Goal: Task Accomplishment & Management: Complete application form

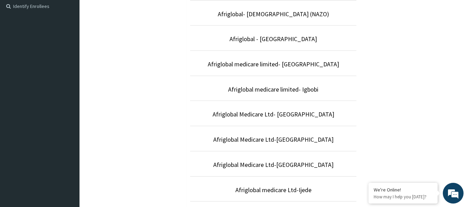
scroll to position [207, 0]
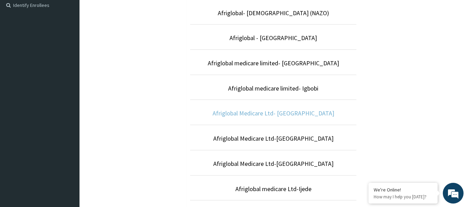
click at [266, 115] on link "Afriglobal Medicare Ltd- Egbeda" at bounding box center [273, 113] width 122 height 8
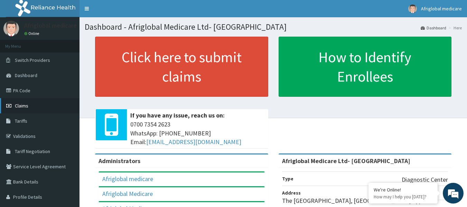
click at [21, 104] on span "Claims" at bounding box center [21, 106] width 13 height 6
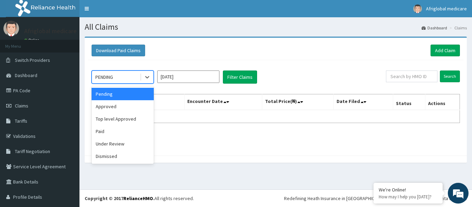
click at [139, 75] on div "PENDING" at bounding box center [116, 76] width 48 height 11
click at [128, 117] on div "Top level Approved" at bounding box center [123, 119] width 62 height 12
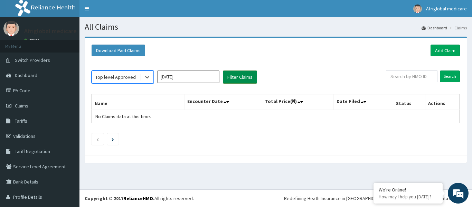
click at [236, 75] on button "Filter Claims" at bounding box center [240, 76] width 34 height 13
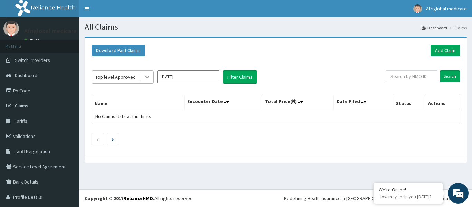
click at [145, 77] on icon at bounding box center [147, 77] width 7 height 7
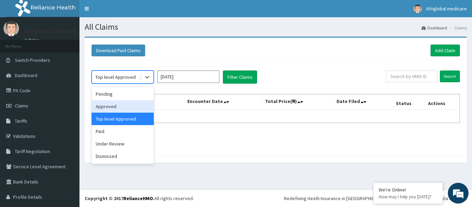
click at [111, 106] on div "Approved" at bounding box center [123, 106] width 62 height 12
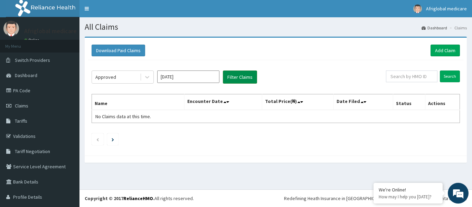
click at [234, 76] on button "Filter Claims" at bounding box center [240, 76] width 34 height 13
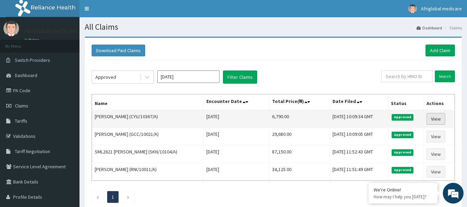
click at [437, 117] on link "View" at bounding box center [435, 119] width 19 height 12
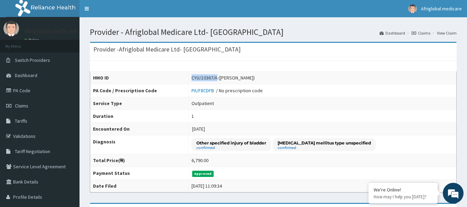
drag, startPoint x: 218, startPoint y: 75, endPoint x: 192, endPoint y: 76, distance: 25.9
click at [192, 76] on td "CYU/10367/A ([PERSON_NAME])" at bounding box center [322, 77] width 268 height 13
copy div "CYU/10367/A"
click at [22, 92] on link "PA Code" at bounding box center [39, 90] width 79 height 15
click at [25, 105] on span "Claims" at bounding box center [21, 106] width 13 height 6
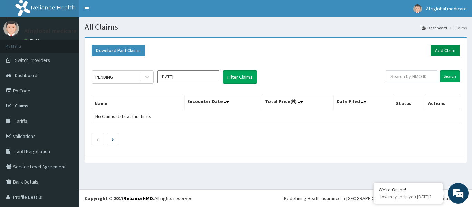
click at [433, 49] on link "Add Claim" at bounding box center [444, 51] width 29 height 12
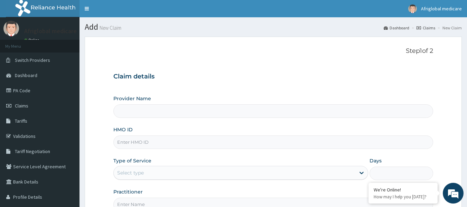
type input "Afriglobal Medicare Ltd- Egbeda"
paste input "CYU/10367/A"
type input "CYU/10367/A"
click at [214, 175] on div "Select type" at bounding box center [234, 172] width 241 height 11
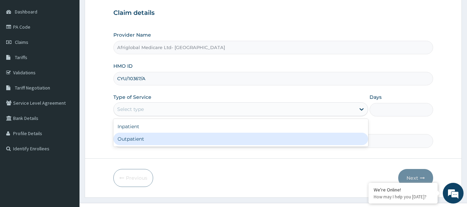
scroll to position [69, 0]
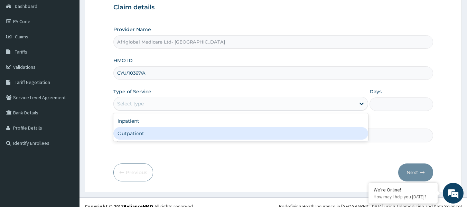
click at [147, 133] on div "Outpatient" at bounding box center [240, 133] width 255 height 12
type input "1"
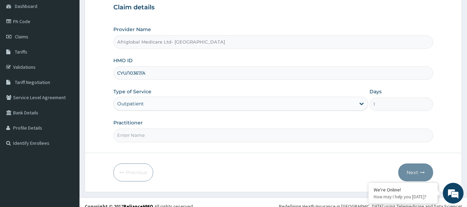
click at [149, 140] on input "Practitioner" at bounding box center [273, 134] width 320 height 13
type input "AML"
click at [410, 169] on button "Next" at bounding box center [415, 172] width 35 height 18
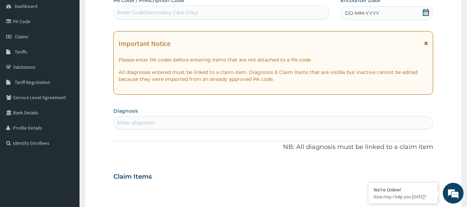
drag, startPoint x: 144, startPoint y: 13, endPoint x: 138, endPoint y: 17, distance: 6.4
click at [138, 17] on div "Enter Code(Secondary Care Only)" at bounding box center [222, 12] width 216 height 11
paste input "PA/0CB550"
type input "PA/0CB550"
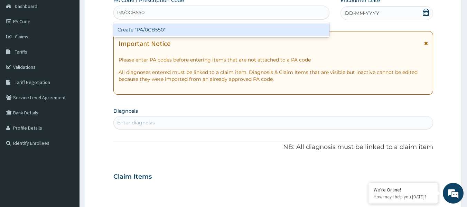
click at [147, 30] on div "Create "PA/0CB550"" at bounding box center [221, 29] width 216 height 12
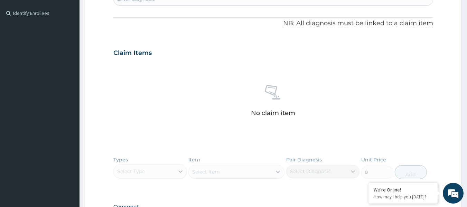
scroll to position [276, 0]
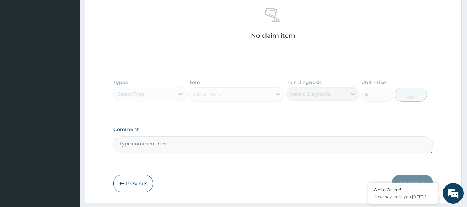
click at [134, 182] on button "Previous" at bounding box center [133, 183] width 40 height 18
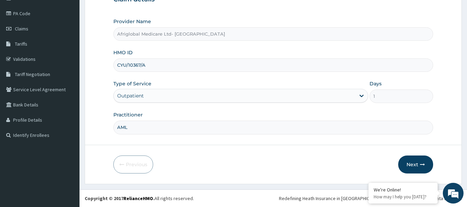
drag, startPoint x: 151, startPoint y: 67, endPoint x: 113, endPoint y: 67, distance: 38.7
click at [113, 67] on form "Step 1 of 2 Claim details Provider Name Afriglobal Medicare Ltd- Egbeda HMO ID …" at bounding box center [273, 72] width 377 height 224
paste input "HLP/1004"
type input "HLP/10047/A"
click at [419, 168] on button "Next" at bounding box center [415, 164] width 35 height 18
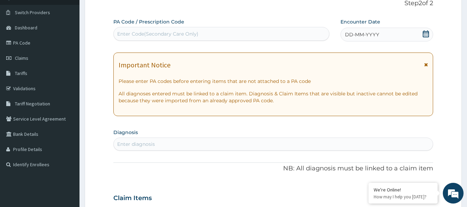
scroll to position [0, 0]
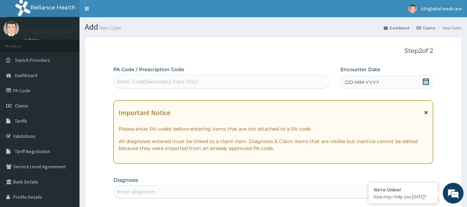
click at [176, 80] on div "Enter Code(Secondary Care Only)" at bounding box center [157, 81] width 81 height 7
paste input "PA/0CB550"
type input "PA/0CB550"
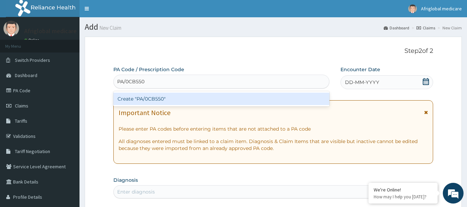
click at [158, 97] on div "Create "PA/0CB550"" at bounding box center [221, 99] width 216 height 12
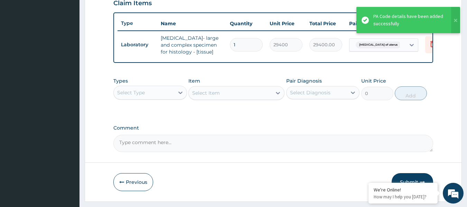
scroll to position [255, 0]
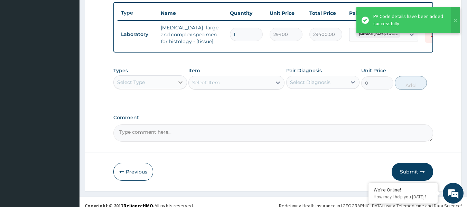
click at [177, 86] on icon at bounding box center [180, 82] width 7 height 7
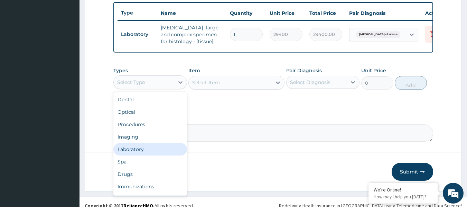
click at [144, 154] on div "Laboratory" at bounding box center [150, 149] width 74 height 12
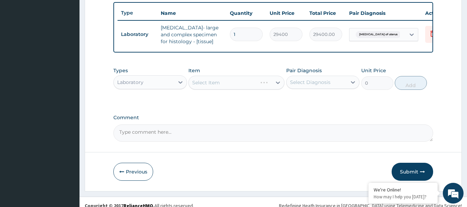
click at [219, 89] on div "Select Item" at bounding box center [236, 83] width 96 height 14
click at [205, 88] on div "Select Item" at bounding box center [230, 82] width 83 height 11
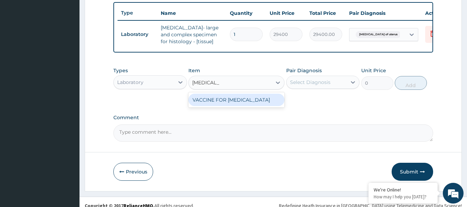
type input "HEPATITIS B"
click at [260, 104] on div "VACCINE FOR HEPATITIS B" at bounding box center [236, 100] width 96 height 12
type input "45045"
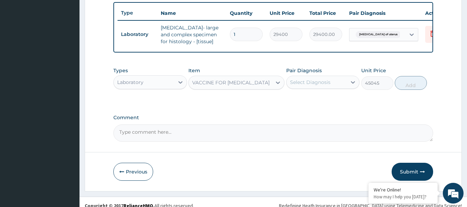
click at [251, 86] on div "VACCINE FOR HEPATITIS B" at bounding box center [230, 82] width 77 height 7
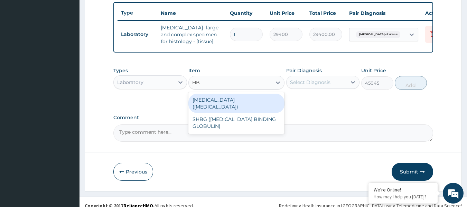
scroll to position [0, 0]
type input "H"
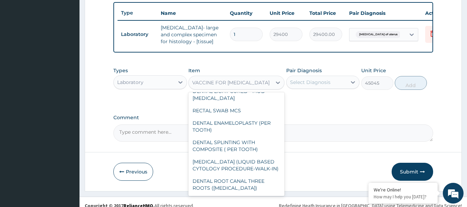
scroll to position [449, 0]
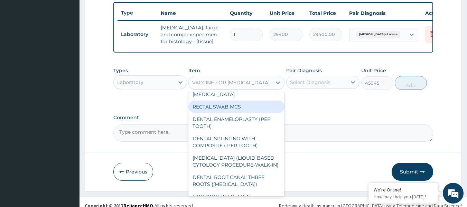
click at [139, 89] on div "Laboratory" at bounding box center [150, 82] width 74 height 14
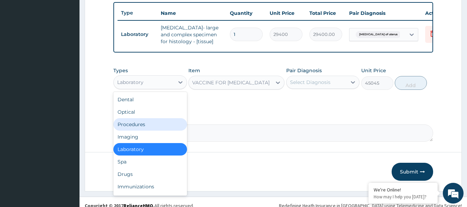
click at [134, 131] on div "Procedures" at bounding box center [150, 124] width 74 height 12
type input "0"
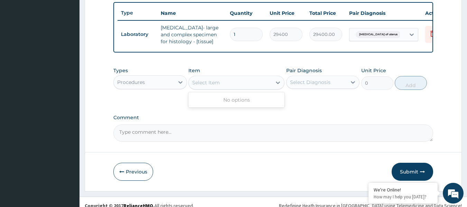
click at [207, 86] on div "Select Item" at bounding box center [206, 82] width 28 height 7
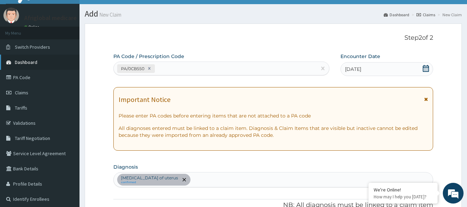
scroll to position [0, 0]
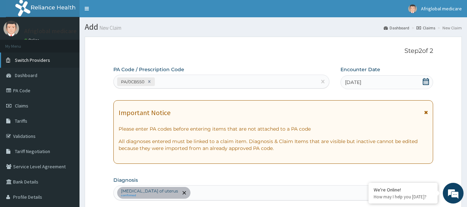
click at [46, 61] on span "Switch Providers" at bounding box center [32, 60] width 35 height 6
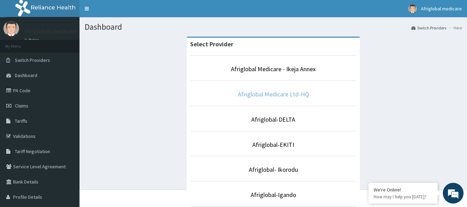
click at [246, 93] on link "Afriglobal Medicare Ltd-HQ" at bounding box center [273, 94] width 71 height 8
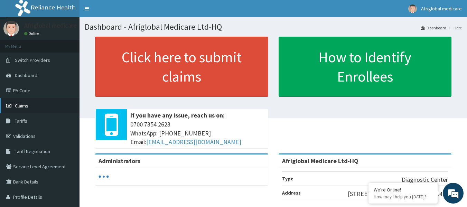
click at [20, 104] on span "Claims" at bounding box center [21, 106] width 13 height 6
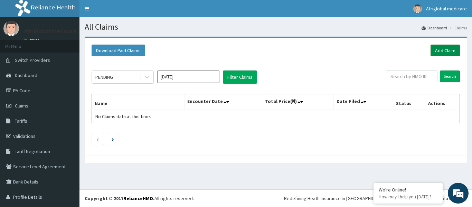
click at [446, 50] on link "Add Claim" at bounding box center [444, 51] width 29 height 12
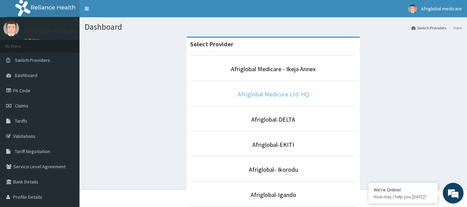
click at [269, 92] on link "Afriglobal Medicare Ltd-HQ" at bounding box center [273, 94] width 71 height 8
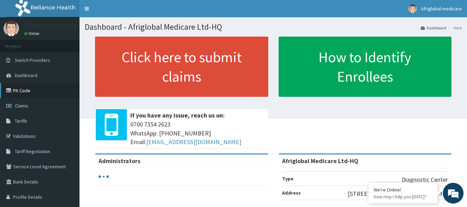
click at [17, 90] on link "PA Code" at bounding box center [39, 90] width 79 height 15
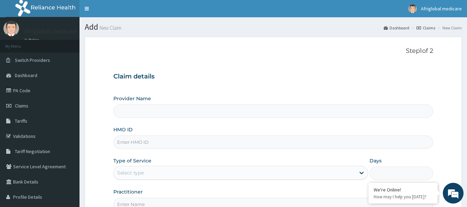
type input "Afriglobal Medicare Ltd-HQ"
paste input "EZG/10003/A"
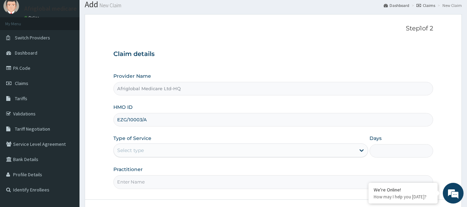
scroll to position [35, 0]
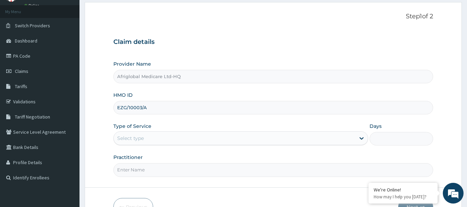
type input "EZG/10003/A"
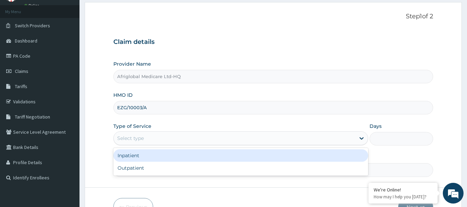
click at [150, 140] on div "Select type" at bounding box center [234, 138] width 241 height 11
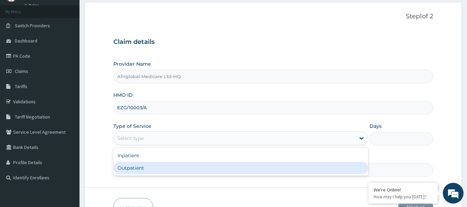
click at [140, 167] on div "Outpatient" at bounding box center [240, 168] width 255 height 12
type input "1"
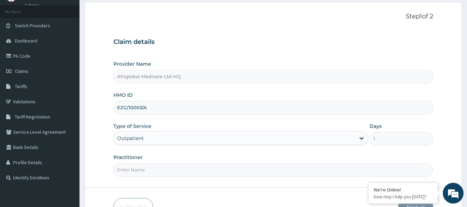
click at [140, 166] on input "Practitioner" at bounding box center [273, 169] width 320 height 13
type input "AML"
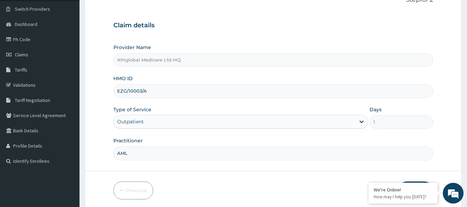
scroll to position [77, 0]
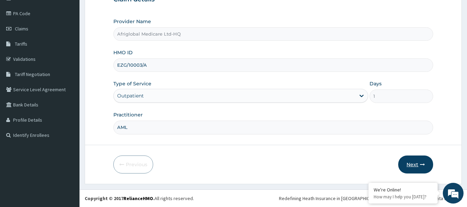
click at [414, 166] on button "Next" at bounding box center [415, 164] width 35 height 18
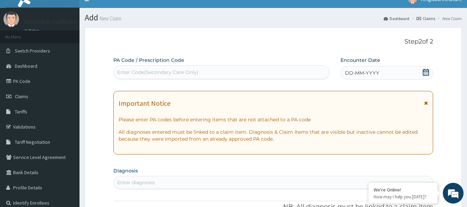
scroll to position [0, 0]
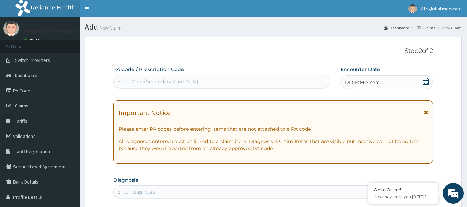
click at [151, 84] on div "Enter Code(Secondary Care Only)" at bounding box center [157, 81] width 81 height 7
paste input "PA/50133F"
type input "PA/50133F"
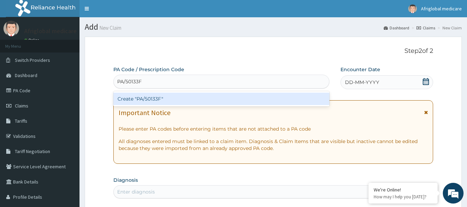
click at [153, 97] on div "Create "PA/50133F"" at bounding box center [221, 99] width 216 height 12
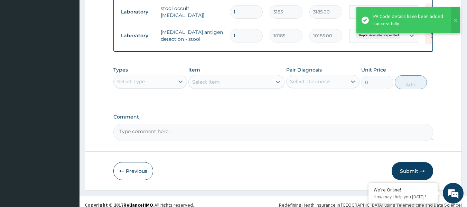
scroll to position [277, 0]
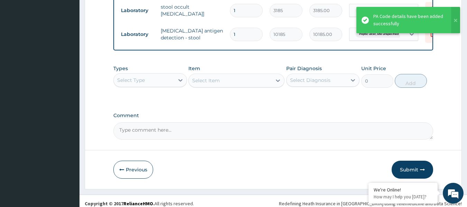
click at [155, 86] on div "Select Type" at bounding box center [144, 80] width 60 height 11
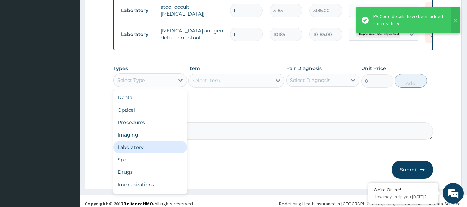
click at [144, 152] on div "Laboratory" at bounding box center [150, 147] width 74 height 12
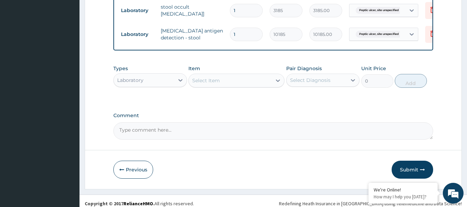
click at [217, 84] on div "Select Item" at bounding box center [206, 80] width 28 height 7
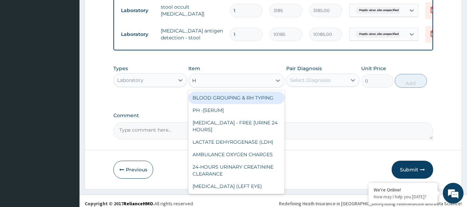
type input "HE"
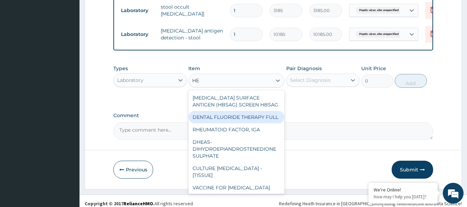
click at [233, 116] on div "DENTAL FLUORIDE THERAPY FULL" at bounding box center [236, 117] width 96 height 12
type input "25025"
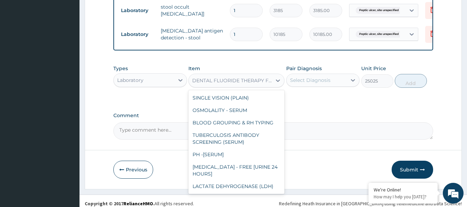
click at [235, 86] on div "DENTAL FLUORIDE THERAPY FULL" at bounding box center [230, 80] width 83 height 11
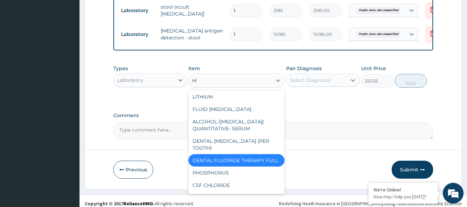
scroll to position [0, 0]
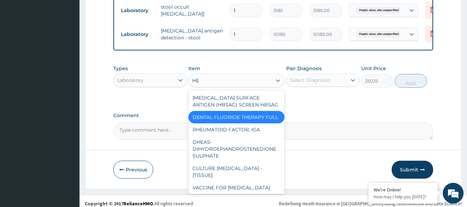
type input "HEP"
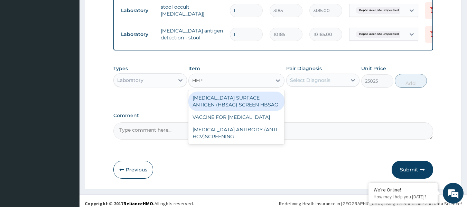
click at [235, 104] on div "HEPATITIS B SURFACE ANTIGEN (HBSAG) SCREEN HBSAG" at bounding box center [236, 101] width 96 height 19
type input "5880"
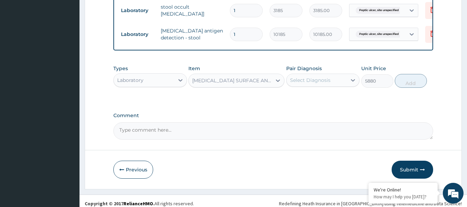
click at [287, 86] on div "Select Diagnosis" at bounding box center [316, 80] width 60 height 11
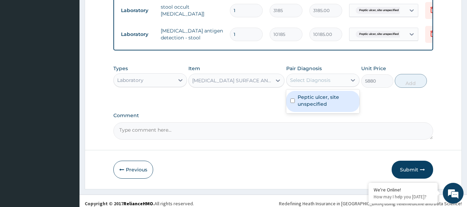
click at [307, 105] on label "Peptic ulcer, site unspecified" at bounding box center [326, 101] width 58 height 14
checkbox input "true"
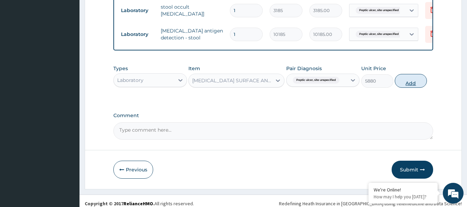
click at [403, 88] on button "Add" at bounding box center [410, 81] width 32 height 14
type input "0"
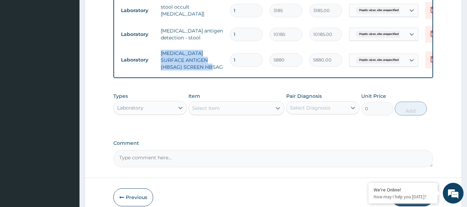
drag, startPoint x: 201, startPoint y: 68, endPoint x: 162, endPoint y: 54, distance: 41.4
click at [162, 54] on td "HEPATITIS B SURFACE ANTIGEN (HBSAG) SCREEN HBSAG" at bounding box center [191, 60] width 69 height 28
copy td "HEPATITIS B SURFACE ANTIGEN (HBSAG) SCREEN HBSAG"
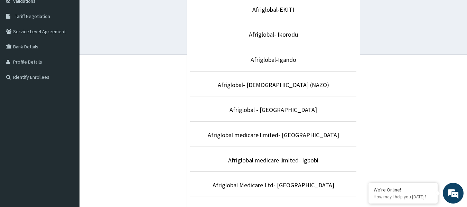
scroll to position [138, 0]
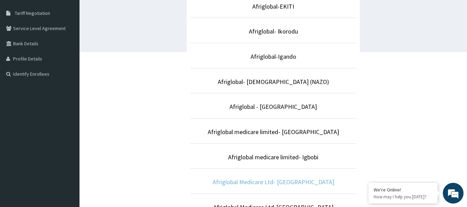
click at [287, 182] on link "Afriglobal Medicare Ltd- [GEOGRAPHIC_DATA]" at bounding box center [273, 182] width 122 height 8
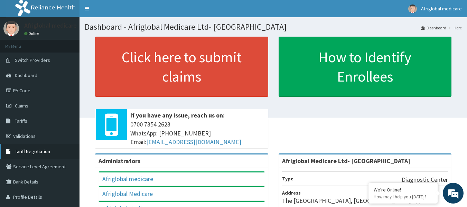
click at [31, 151] on span "Tariff Negotiation" at bounding box center [32, 151] width 35 height 6
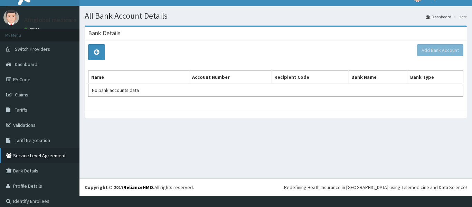
scroll to position [16, 0]
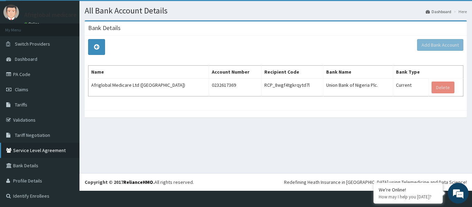
click at [29, 151] on link "Service Level Agreement" at bounding box center [39, 150] width 79 height 15
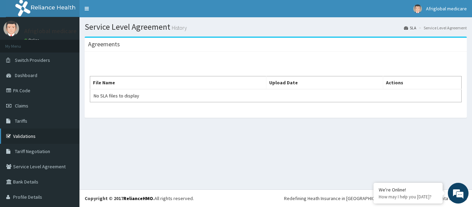
click at [25, 135] on link "Validations" at bounding box center [39, 135] width 79 height 15
